Goal: Task Accomplishment & Management: Manage account settings

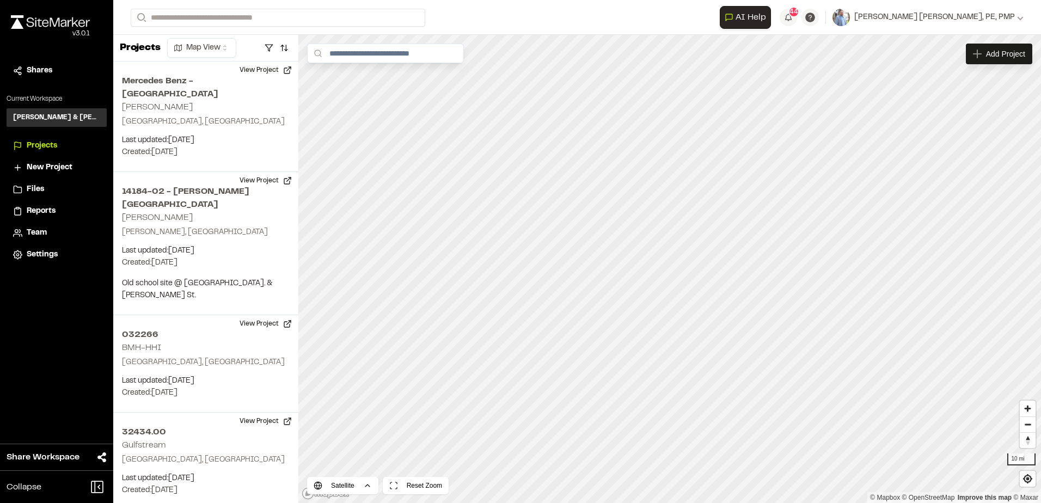
click at [37, 231] on span "Team" at bounding box center [37, 233] width 20 height 12
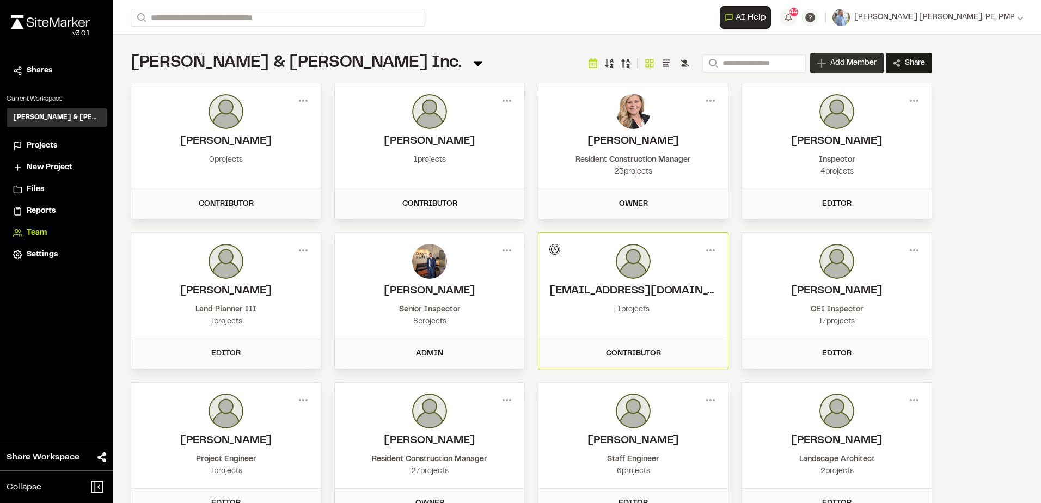
click at [835, 57] on div "Add Member" at bounding box center [847, 63] width 74 height 21
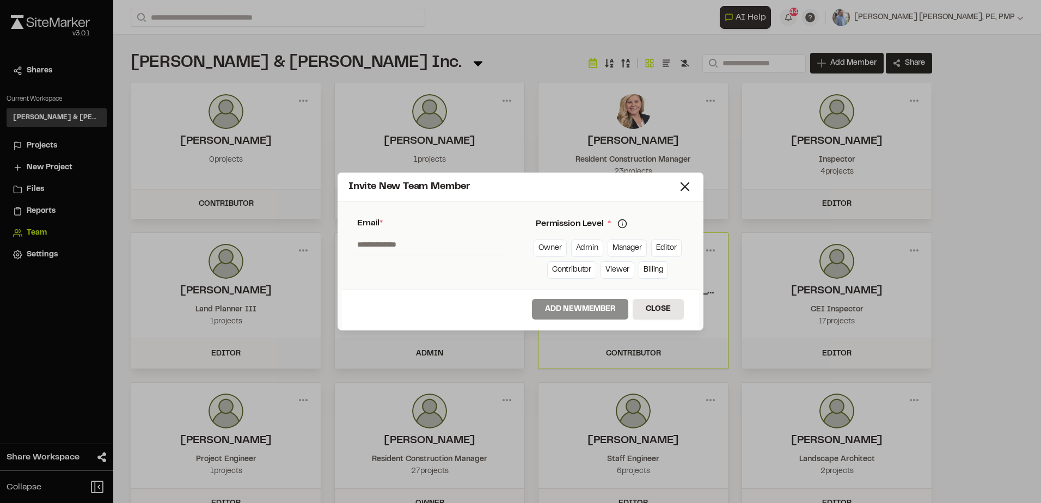
click at [406, 243] on input "text" at bounding box center [431, 244] width 157 height 21
type input "**********"
click at [560, 271] on link "Contributor" at bounding box center [571, 269] width 49 height 17
click at [671, 250] on link "Editor" at bounding box center [666, 248] width 30 height 17
click at [577, 310] on button "Add New Member" at bounding box center [580, 309] width 96 height 21
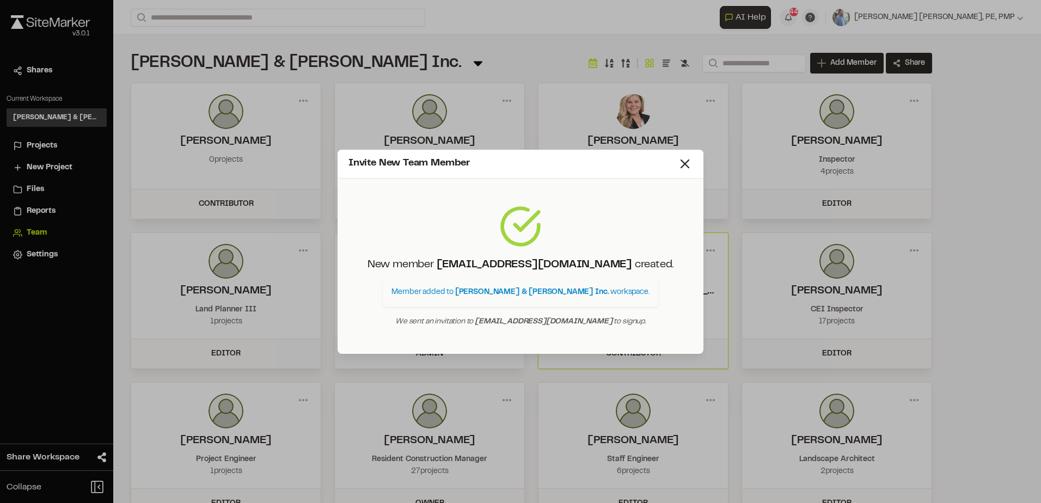
click at [523, 293] on span "[PERSON_NAME] & [PERSON_NAME] Inc." at bounding box center [532, 292] width 154 height 7
click at [459, 298] on p "Member added to [PERSON_NAME] & [PERSON_NAME] Inc. workspace ." at bounding box center [520, 292] width 275 height 29
click at [683, 165] on line at bounding box center [685, 164] width 8 height 8
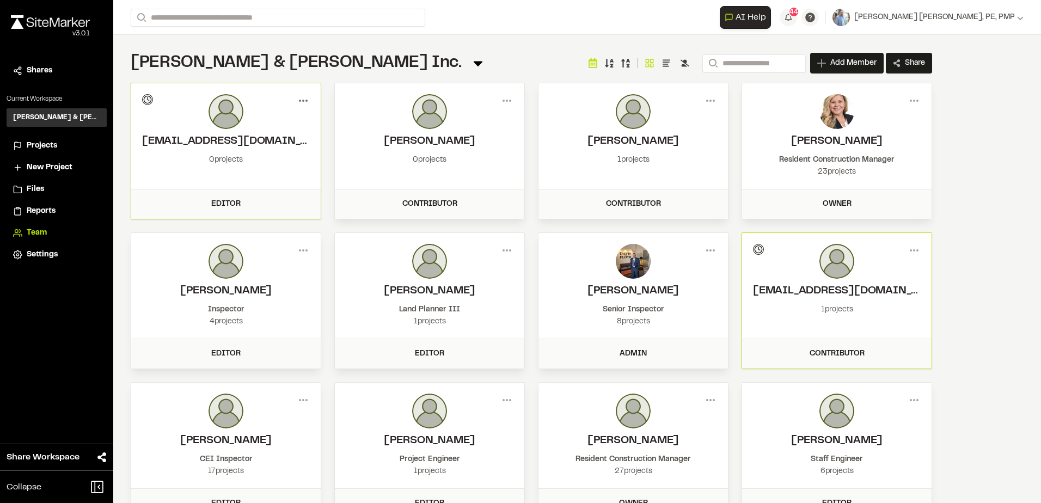
click at [306, 101] on circle at bounding box center [307, 101] width 2 height 2
click at [357, 63] on div "[PERSON_NAME] & [PERSON_NAME] Inc. Team Menu Search Add Member Invite New Team …" at bounding box center [532, 63] width 802 height 22
click at [40, 146] on span "Projects" at bounding box center [42, 146] width 30 height 12
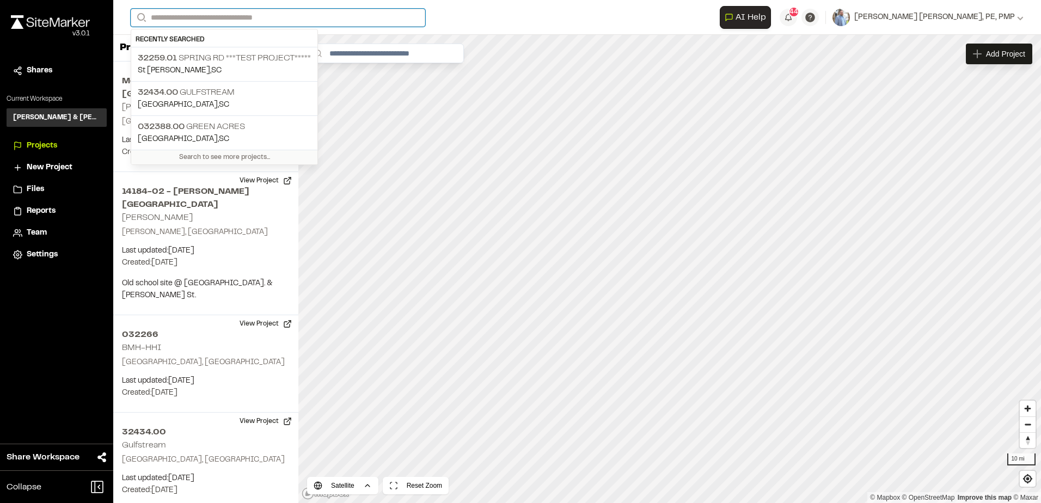
click at [197, 20] on input "Search" at bounding box center [278, 18] width 295 height 18
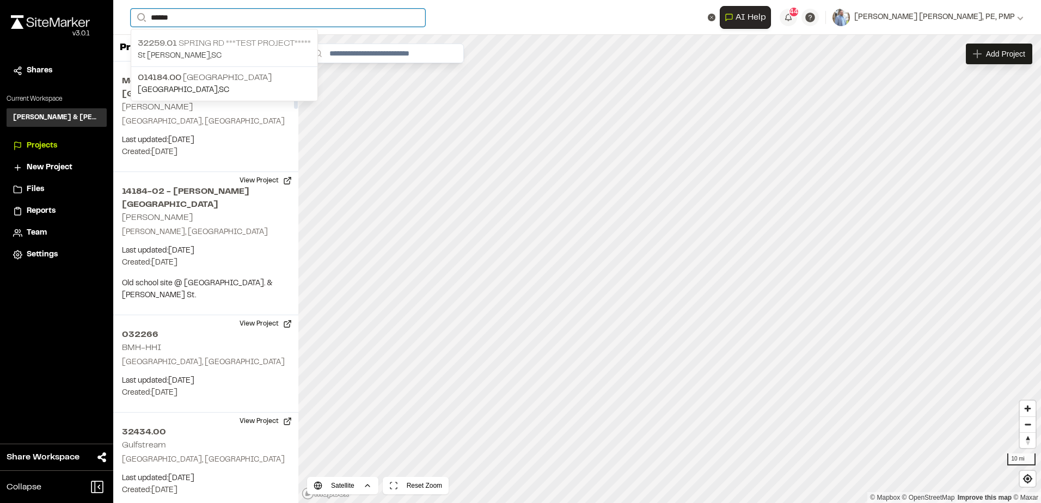
type input "******"
click at [170, 46] on span "32259.01" at bounding box center [157, 44] width 39 height 8
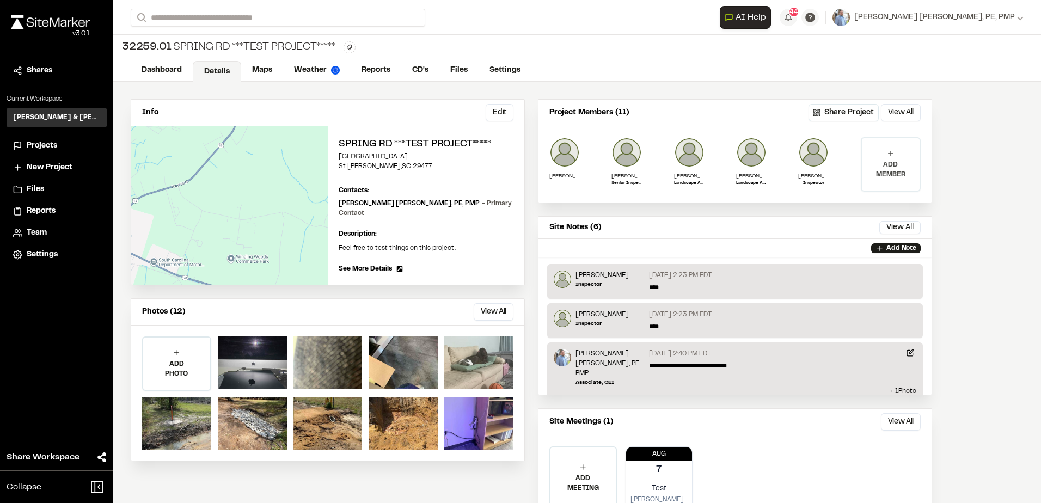
click at [892, 166] on p "ADD MEMBER" at bounding box center [891, 170] width 58 height 20
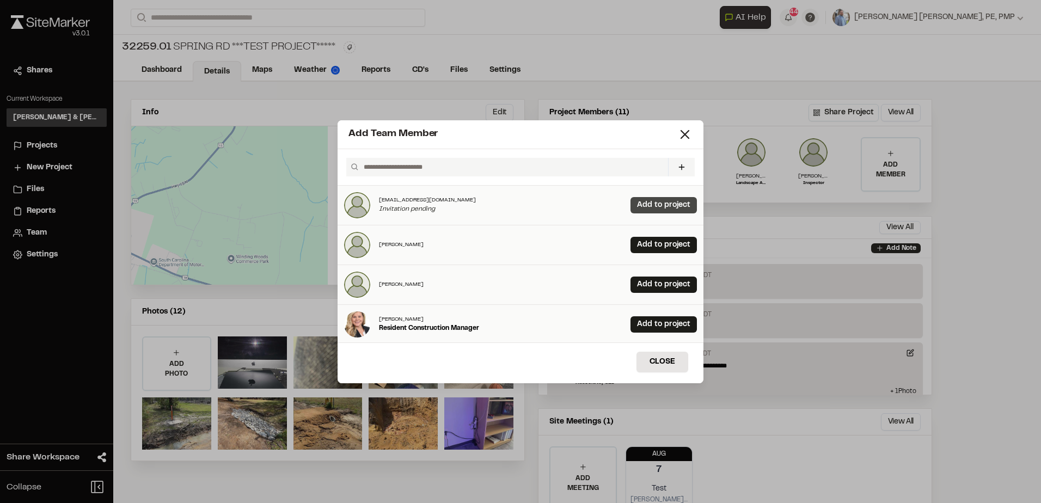
click at [645, 202] on link "Add to project" at bounding box center [664, 205] width 66 height 16
click at [685, 131] on icon at bounding box center [684, 134] width 15 height 15
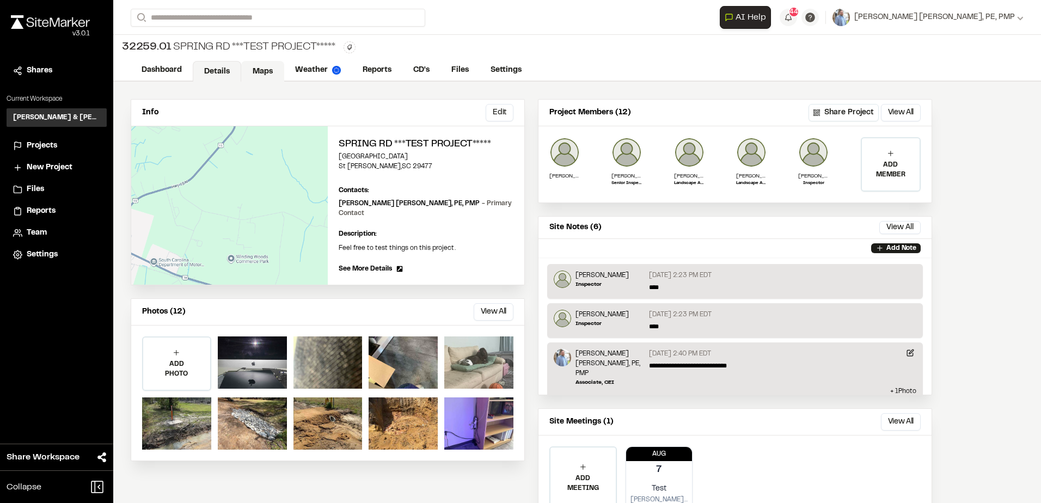
click at [257, 74] on link "Maps" at bounding box center [262, 71] width 43 height 21
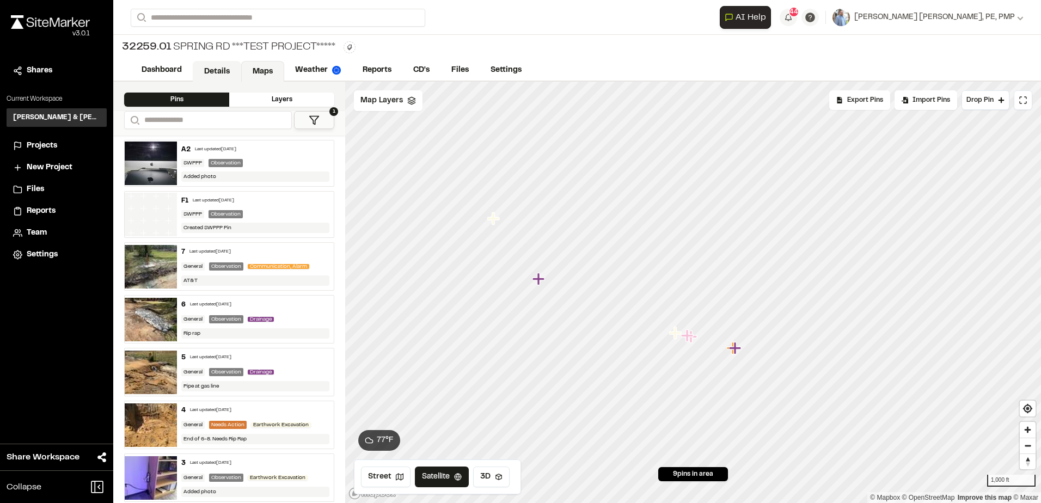
click at [210, 71] on link "Details" at bounding box center [217, 71] width 48 height 21
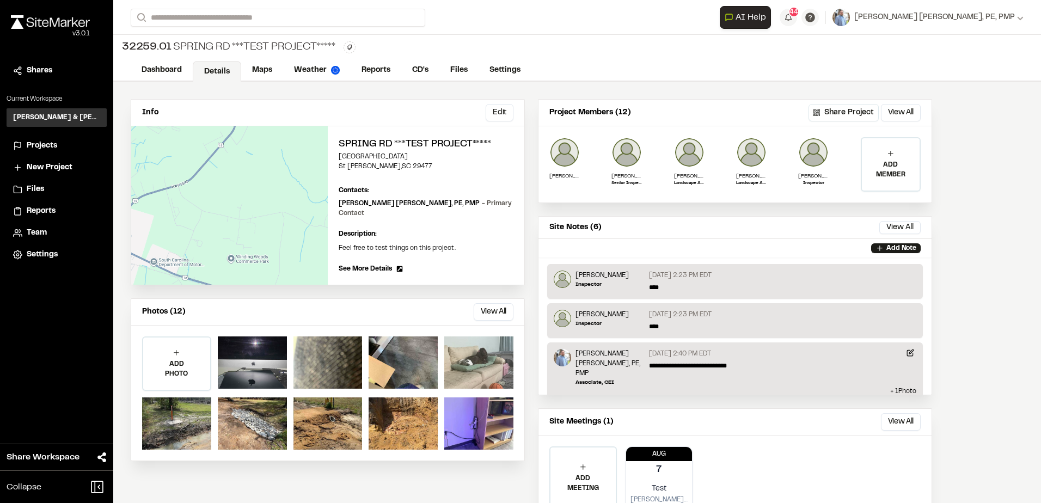
click at [597, 40] on div "[STREET_ADDRESS] ***TEST PROJECT***** Type Enter or comma to add tag." at bounding box center [577, 47] width 928 height 25
click at [59, 21] on img at bounding box center [50, 22] width 79 height 14
